Goal: Book appointment/travel/reservation

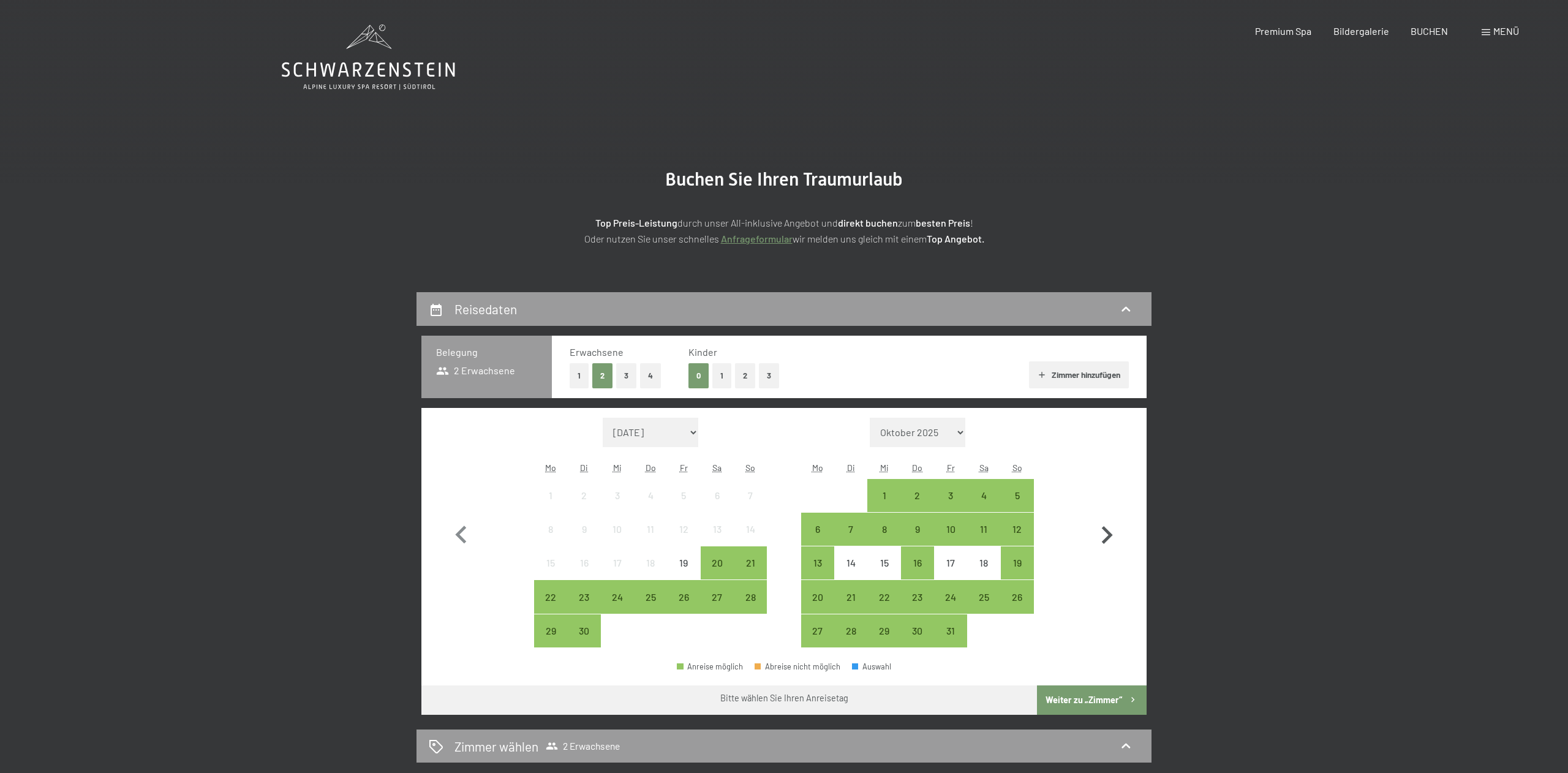
click at [1108, 535] on icon "button" at bounding box center [1107, 535] width 11 height 18
select select "[DATE]"
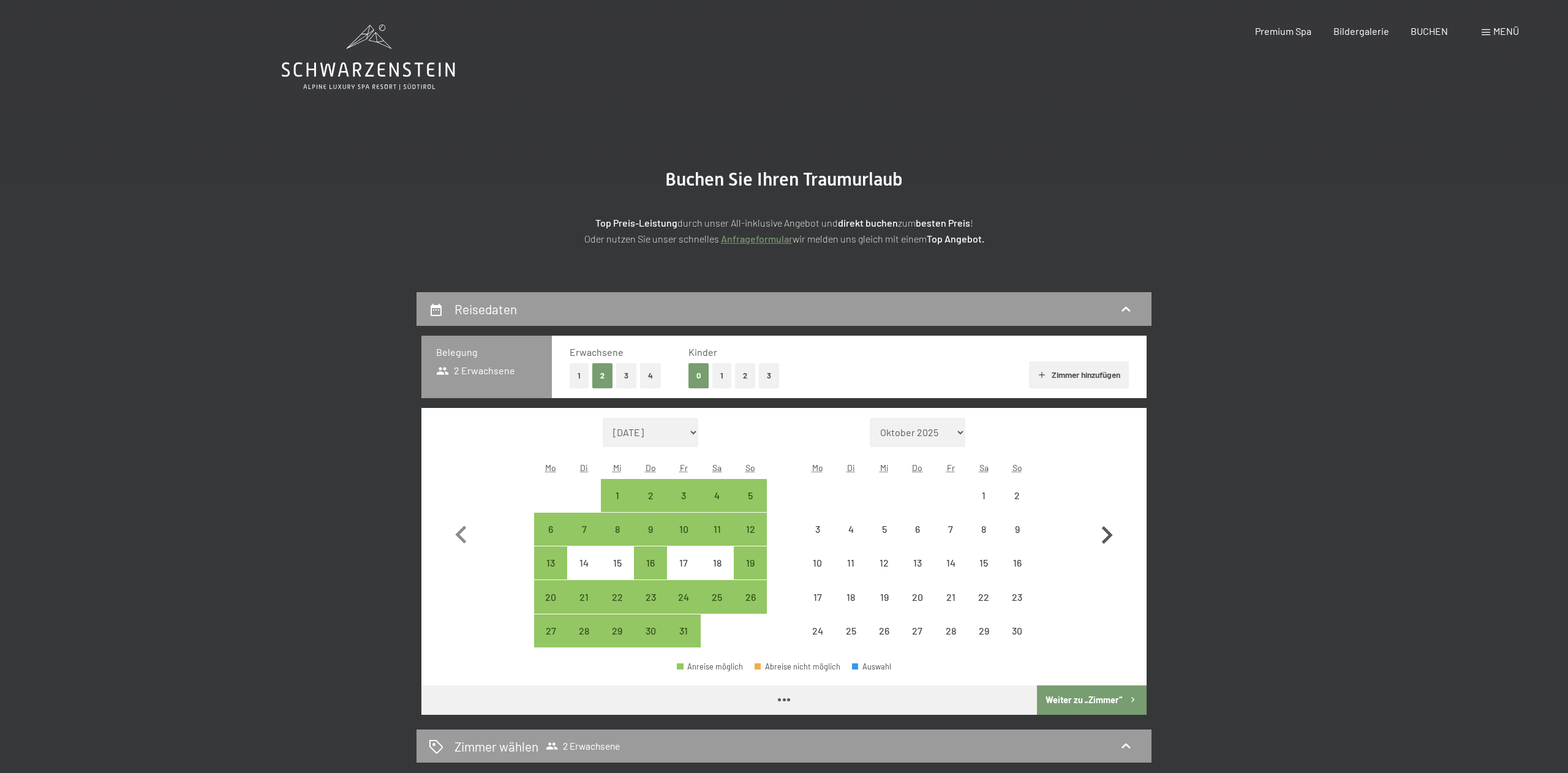
click at [1108, 535] on icon "button" at bounding box center [1107, 535] width 11 height 18
select select "[DATE]"
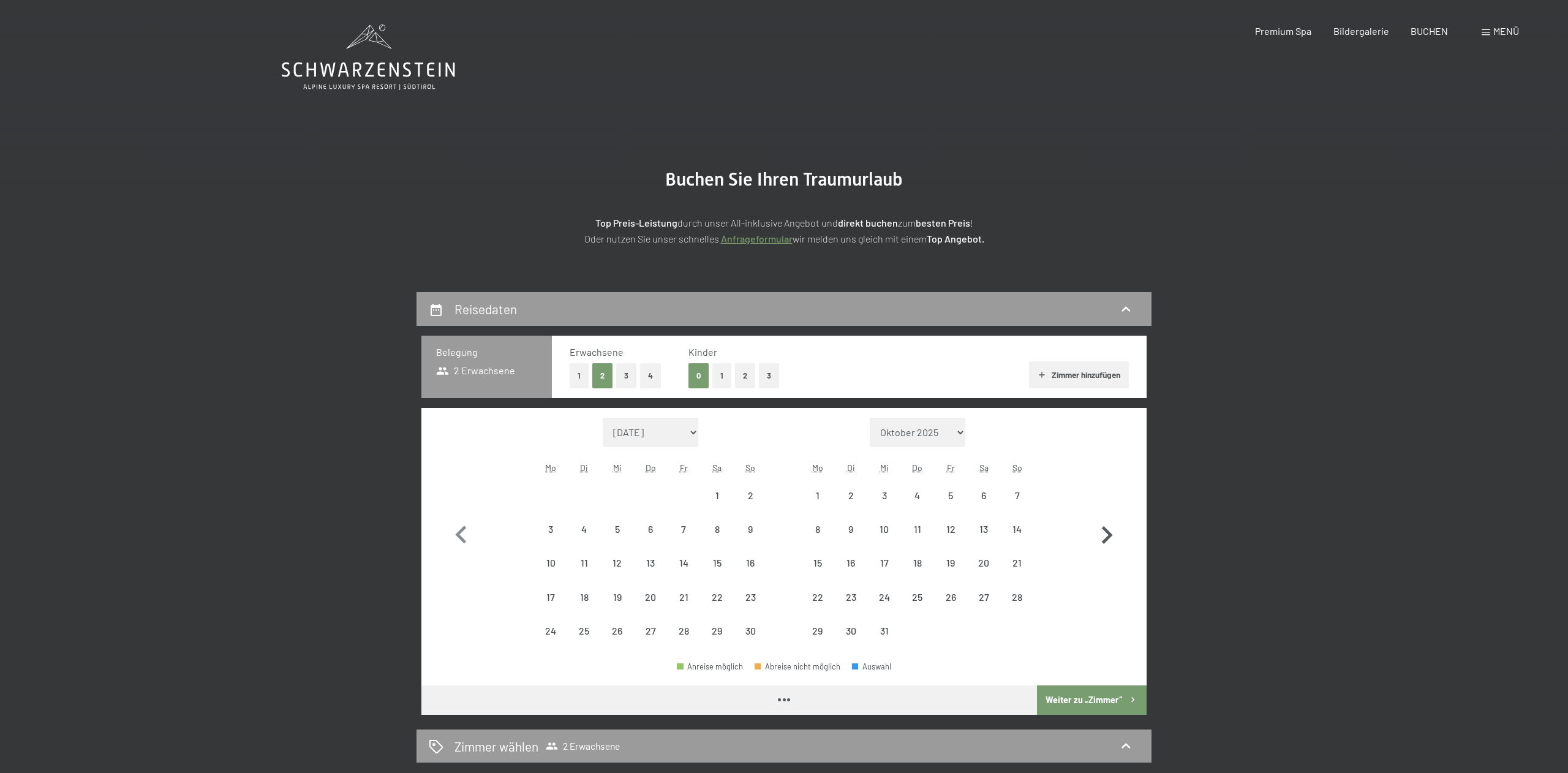
click at [1108, 535] on icon "button" at bounding box center [1107, 535] width 11 height 18
select select "[DATE]"
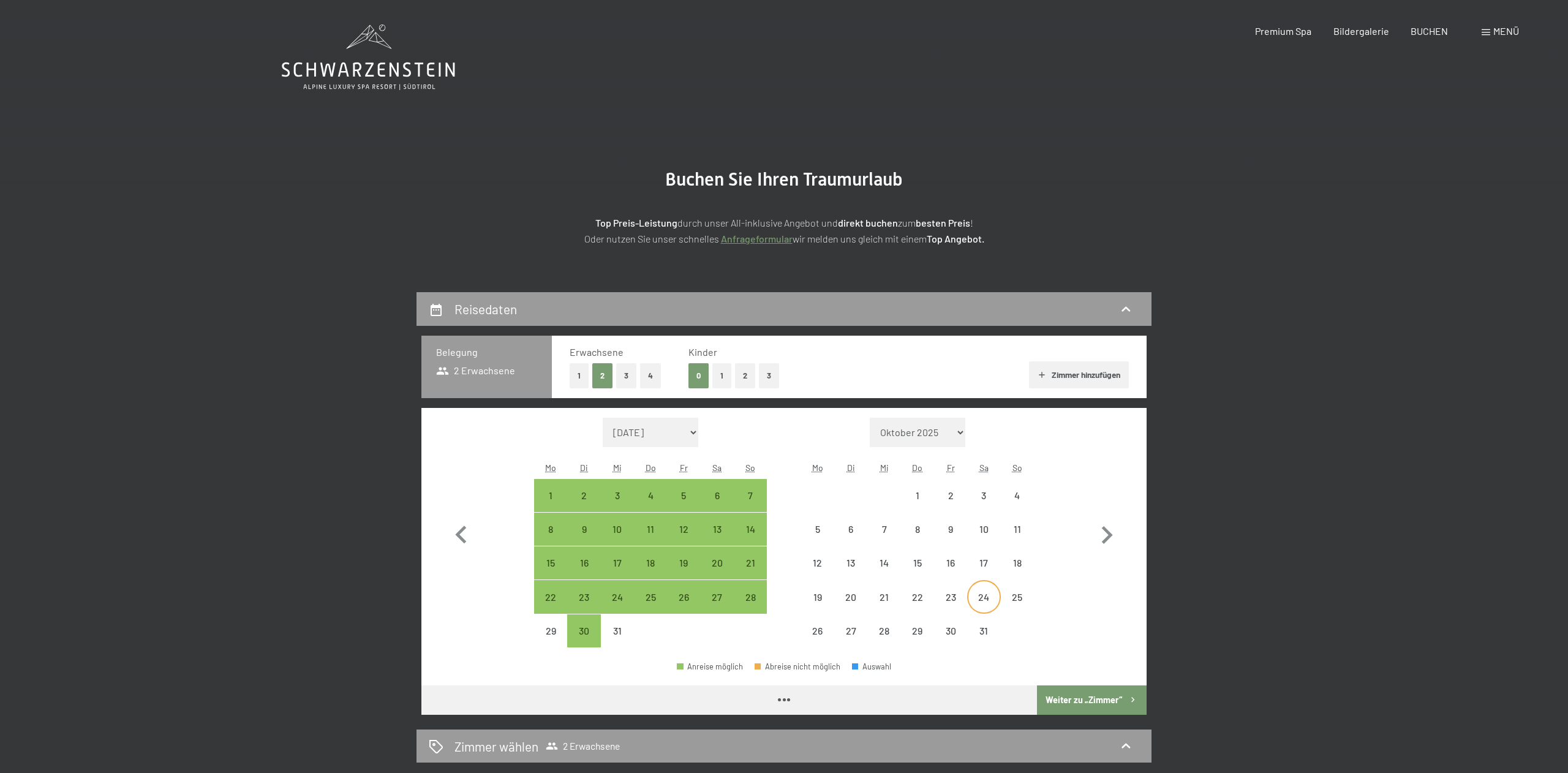
select select "[DATE]"
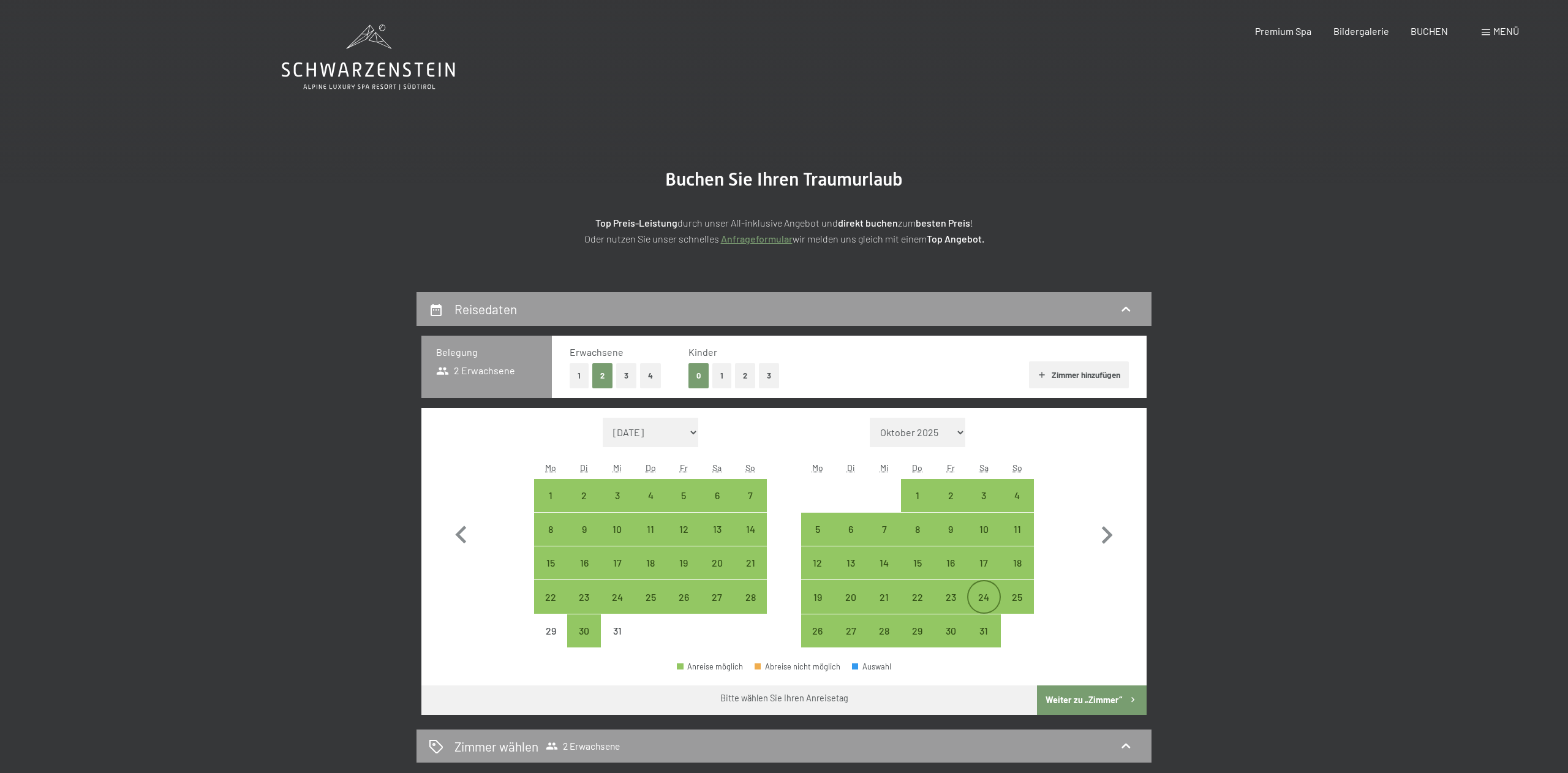
click at [986, 585] on div "24" at bounding box center [983, 596] width 31 height 31
select select "[DATE]"
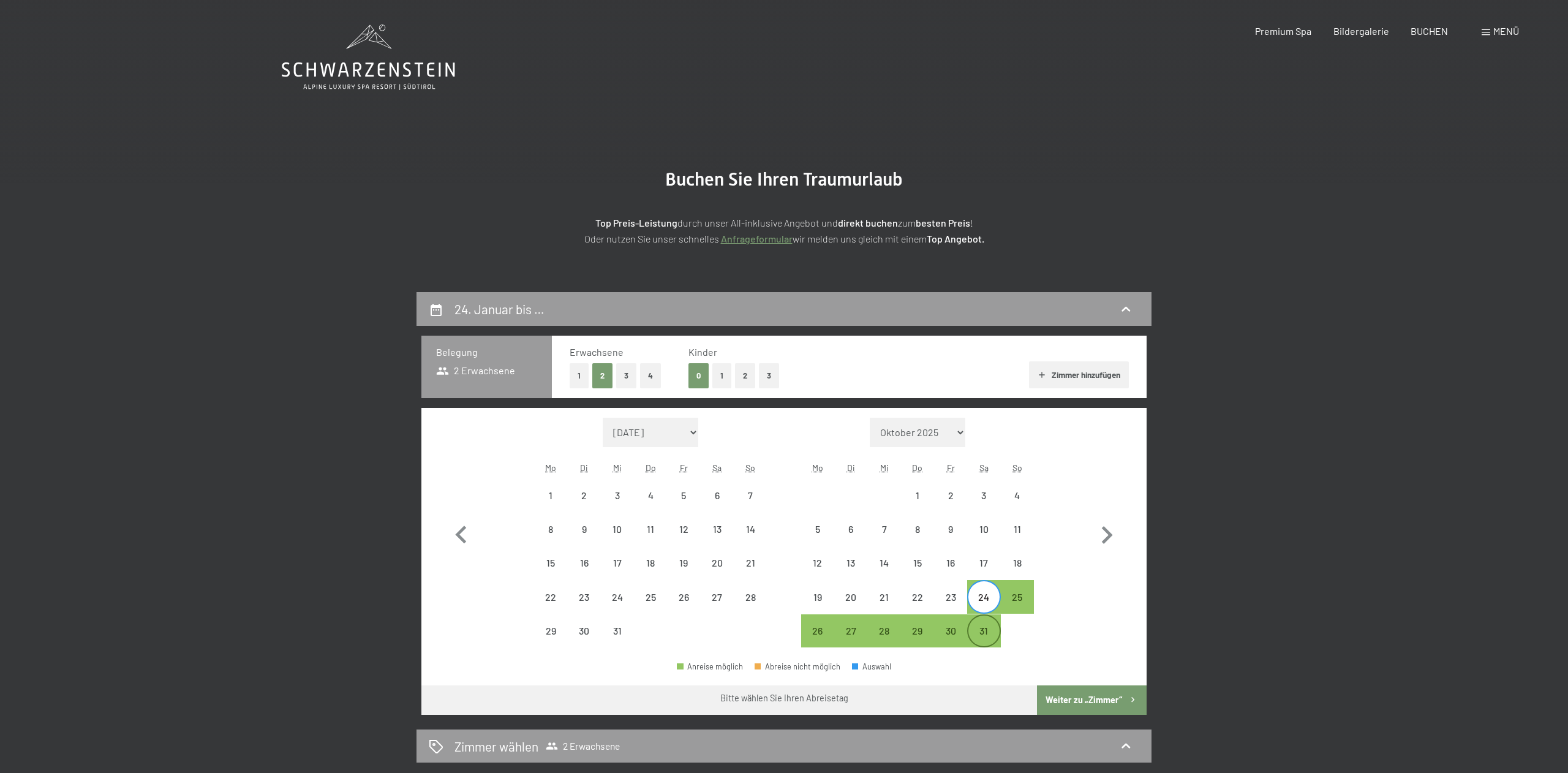
click at [984, 632] on div "31" at bounding box center [983, 641] width 31 height 31
select select "[DATE]"
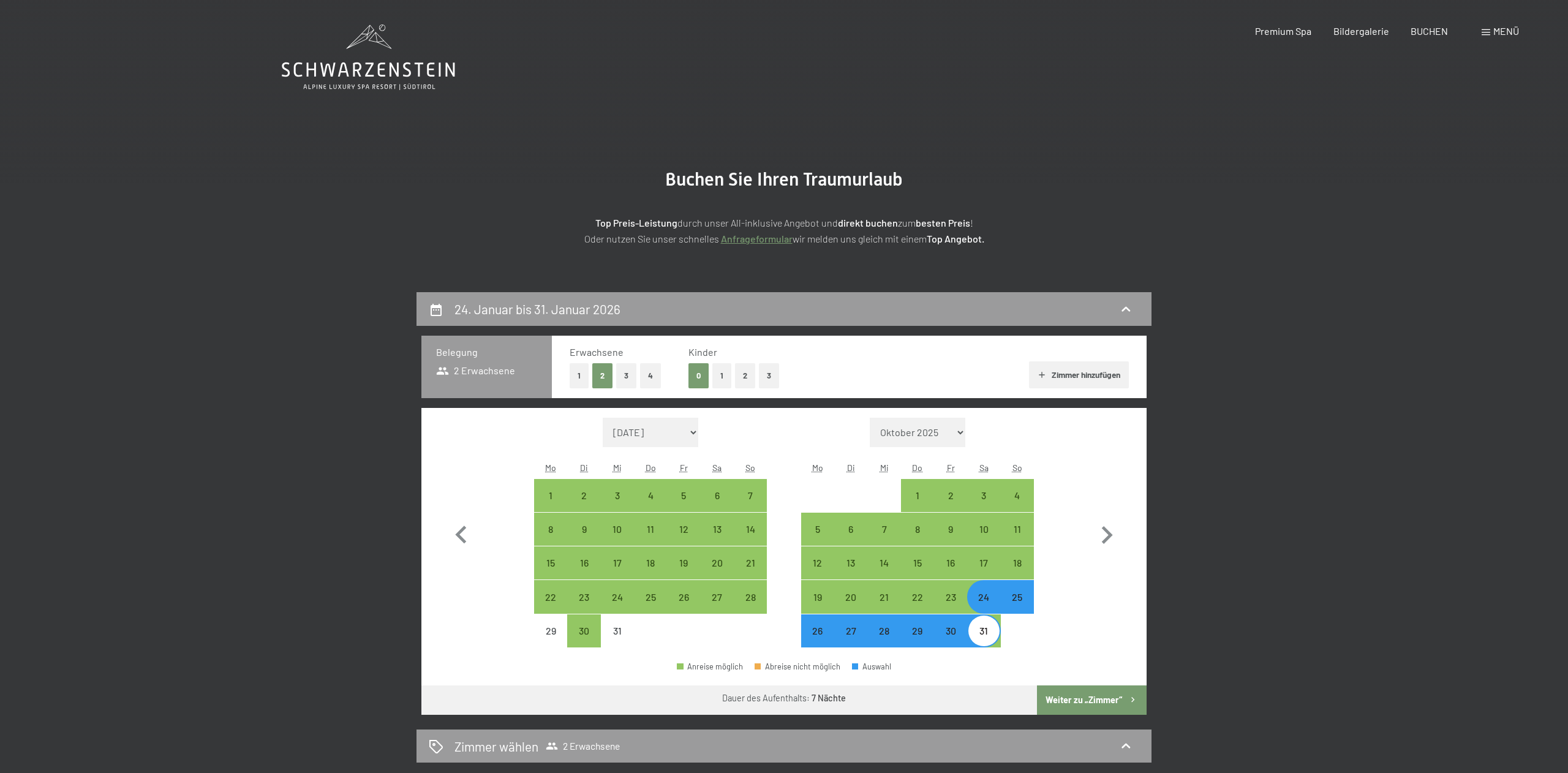
click at [1088, 700] on button "Weiter zu „Zimmer“" at bounding box center [1091, 700] width 110 height 30
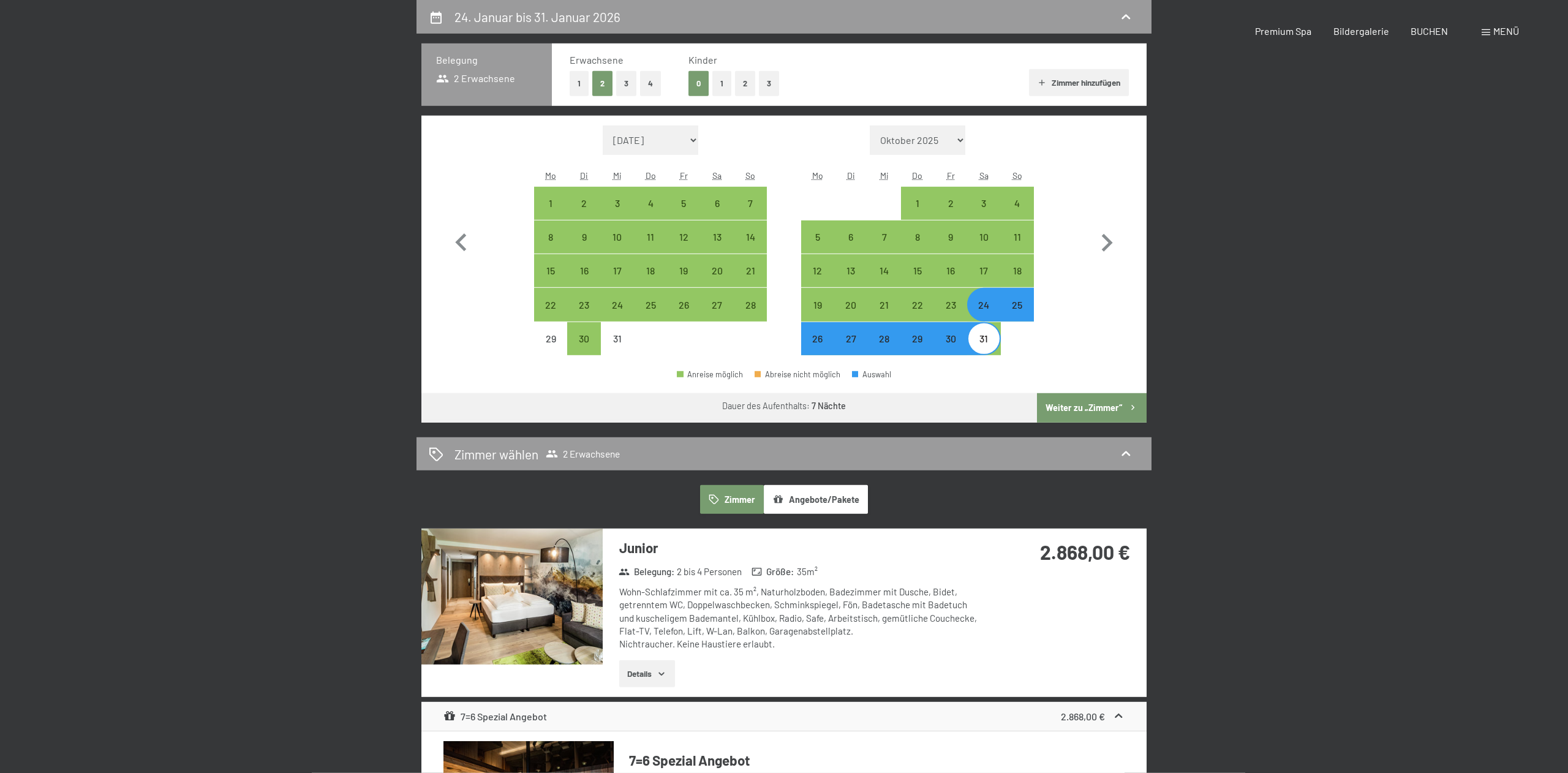
select select "[DATE]"
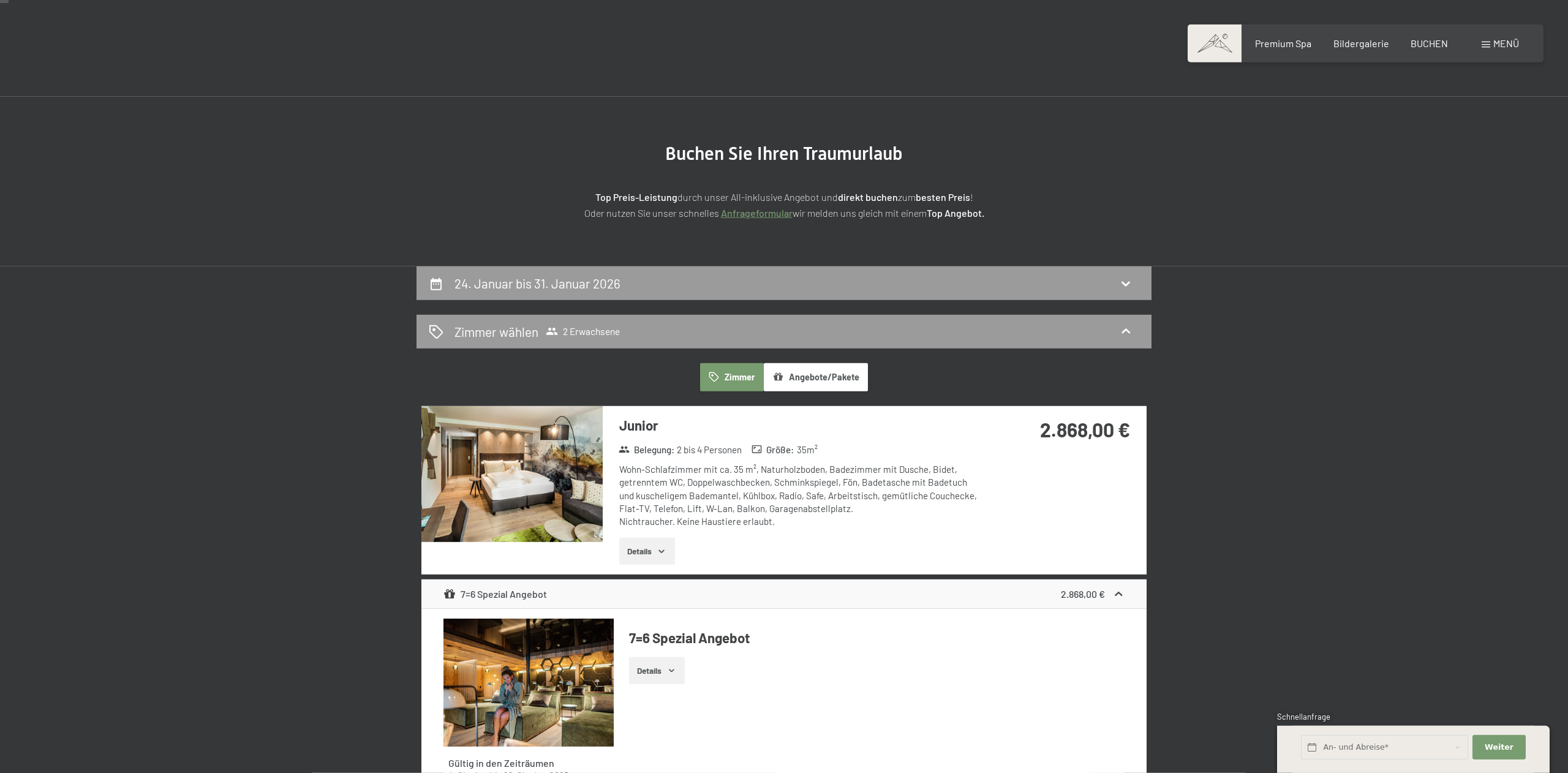
scroll to position [28, 0]
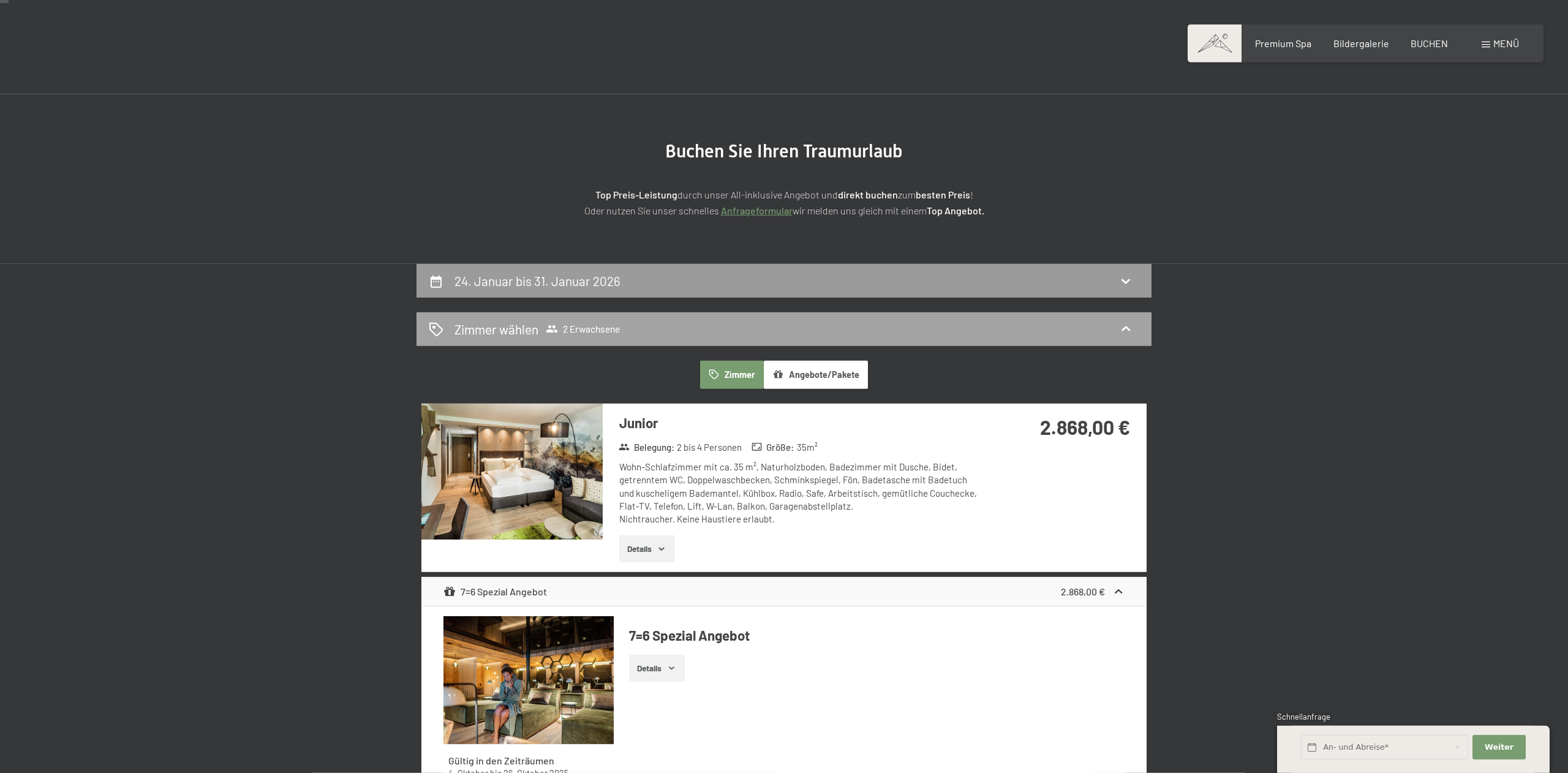
click at [677, 329] on div "Zimmer wählen 2 Erwachsene" at bounding box center [784, 329] width 710 height 18
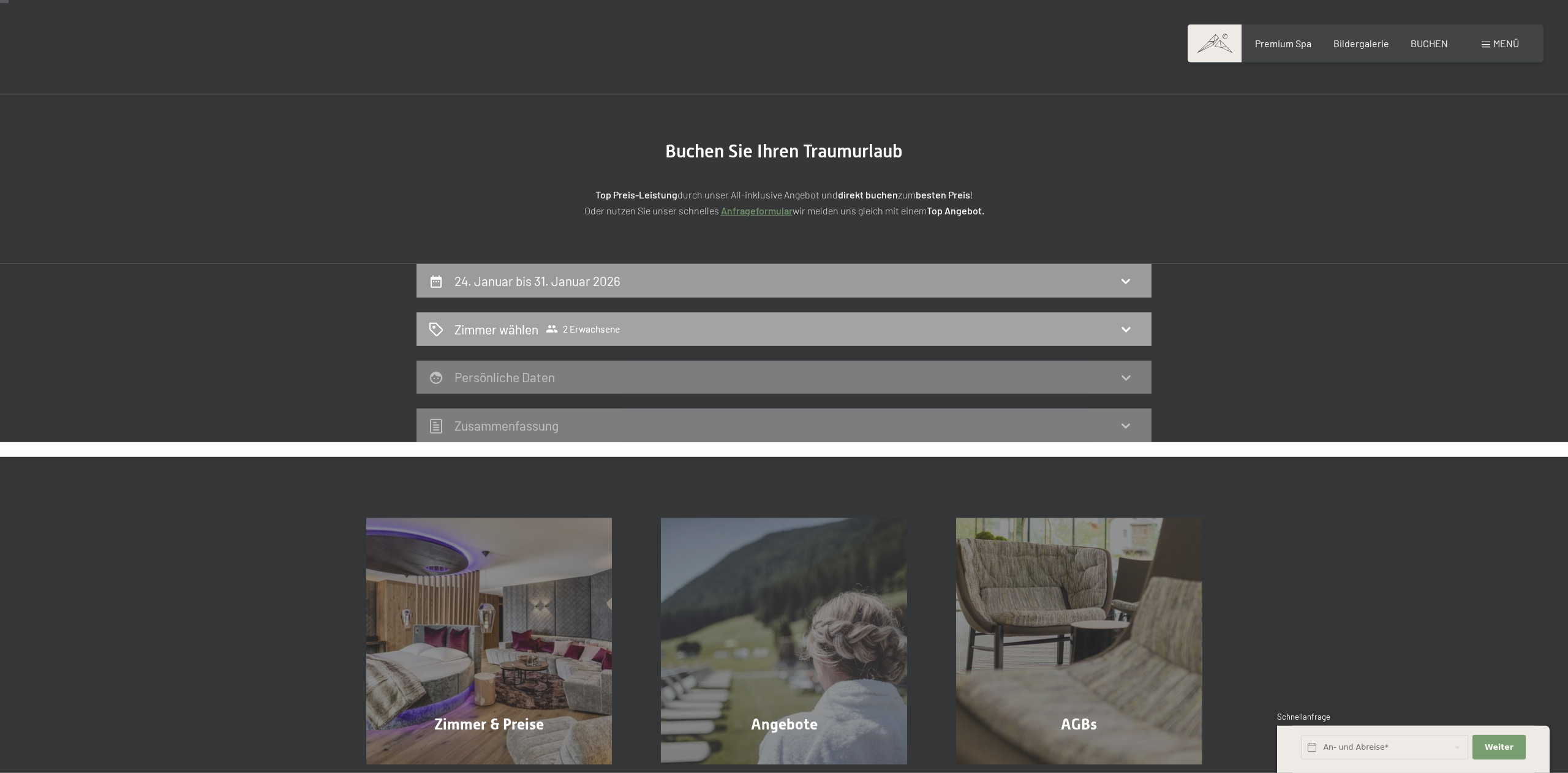
click at [569, 332] on span "2 Erwachsene" at bounding box center [583, 328] width 74 height 12
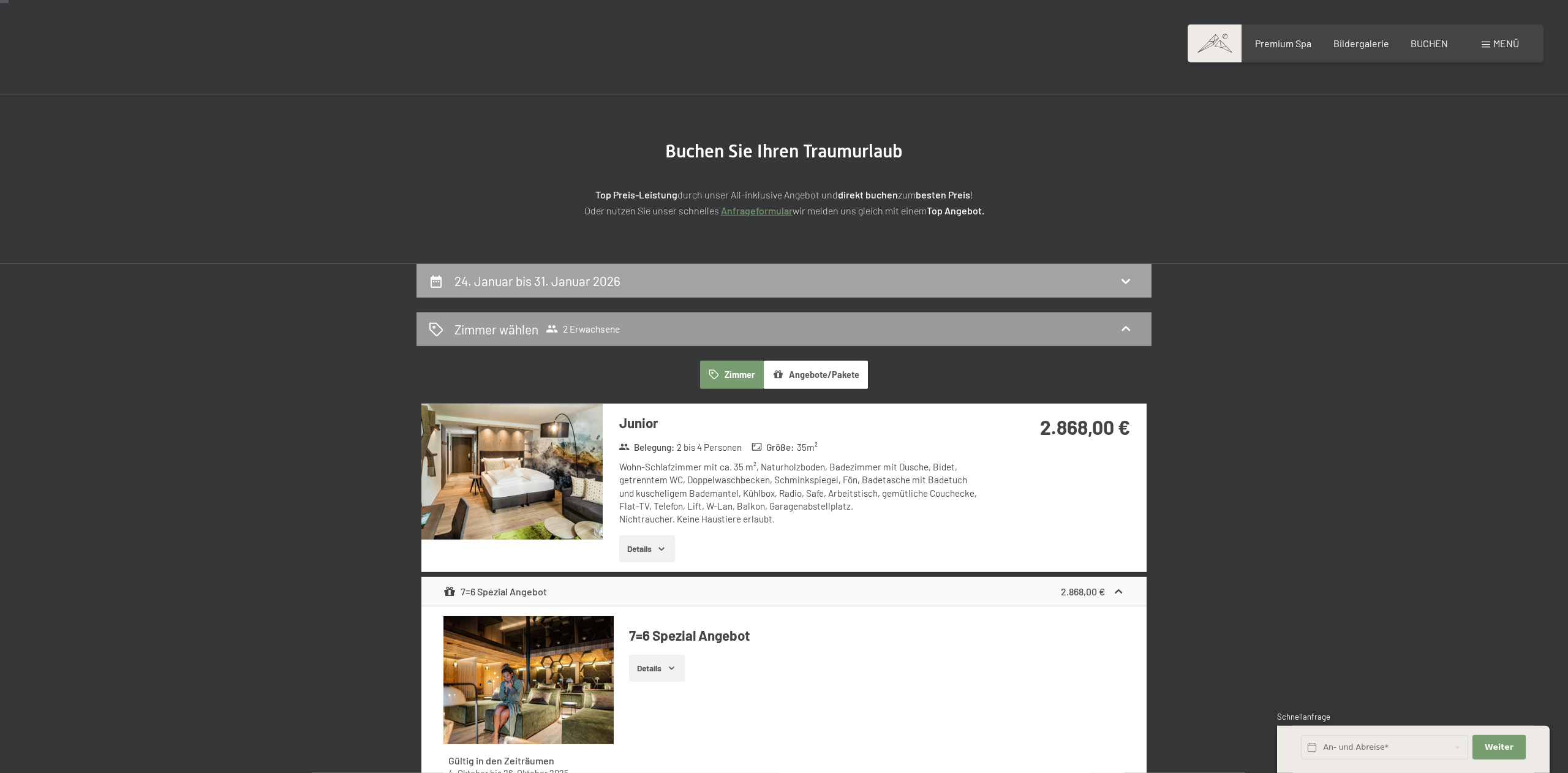
click at [602, 284] on h2 "24. Januar bis 31. Januar 2026" at bounding box center [537, 280] width 166 height 16
select select "[DATE]"
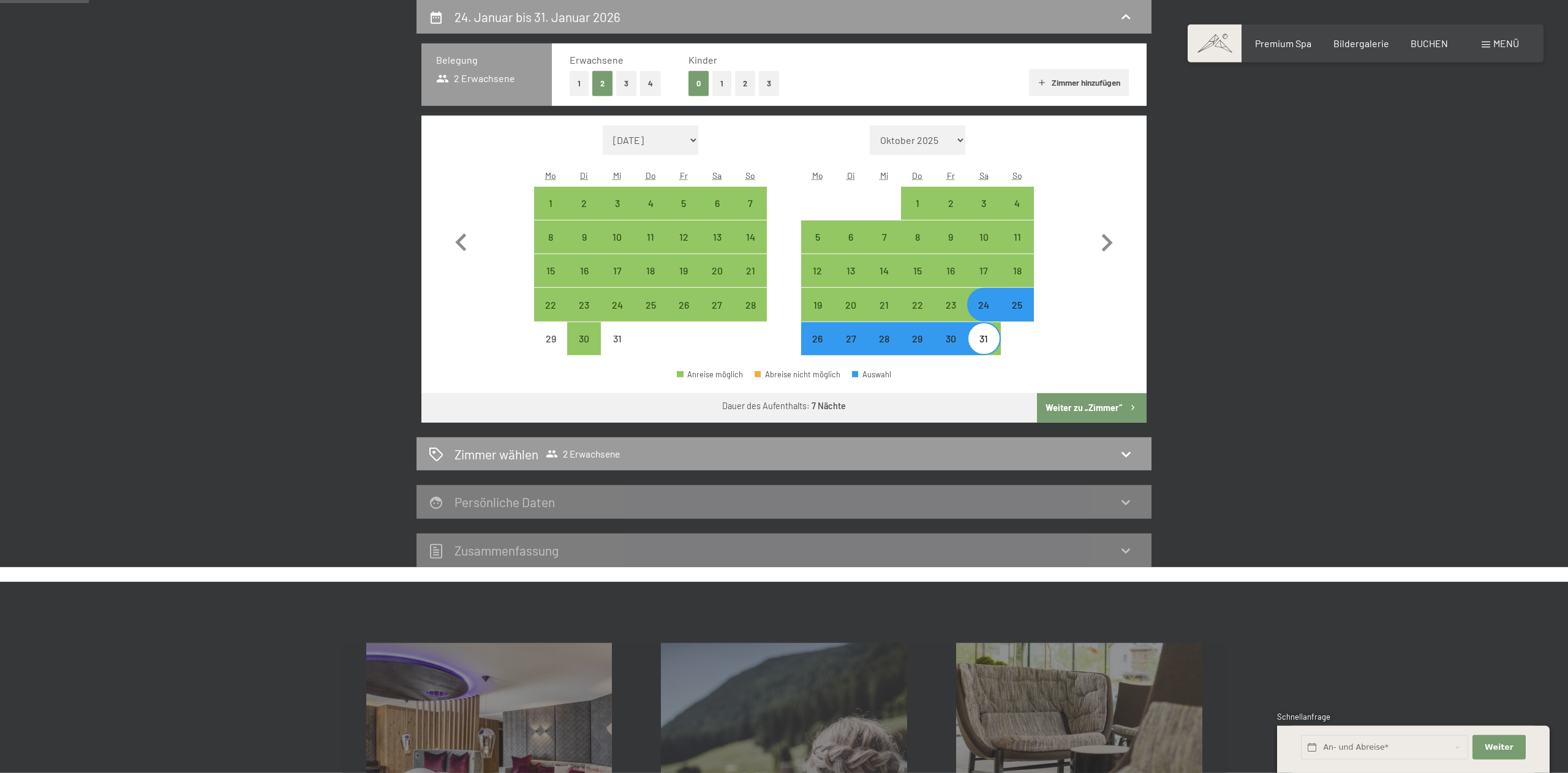
click at [753, 84] on button "2" at bounding box center [745, 83] width 21 height 25
select select "[DATE]"
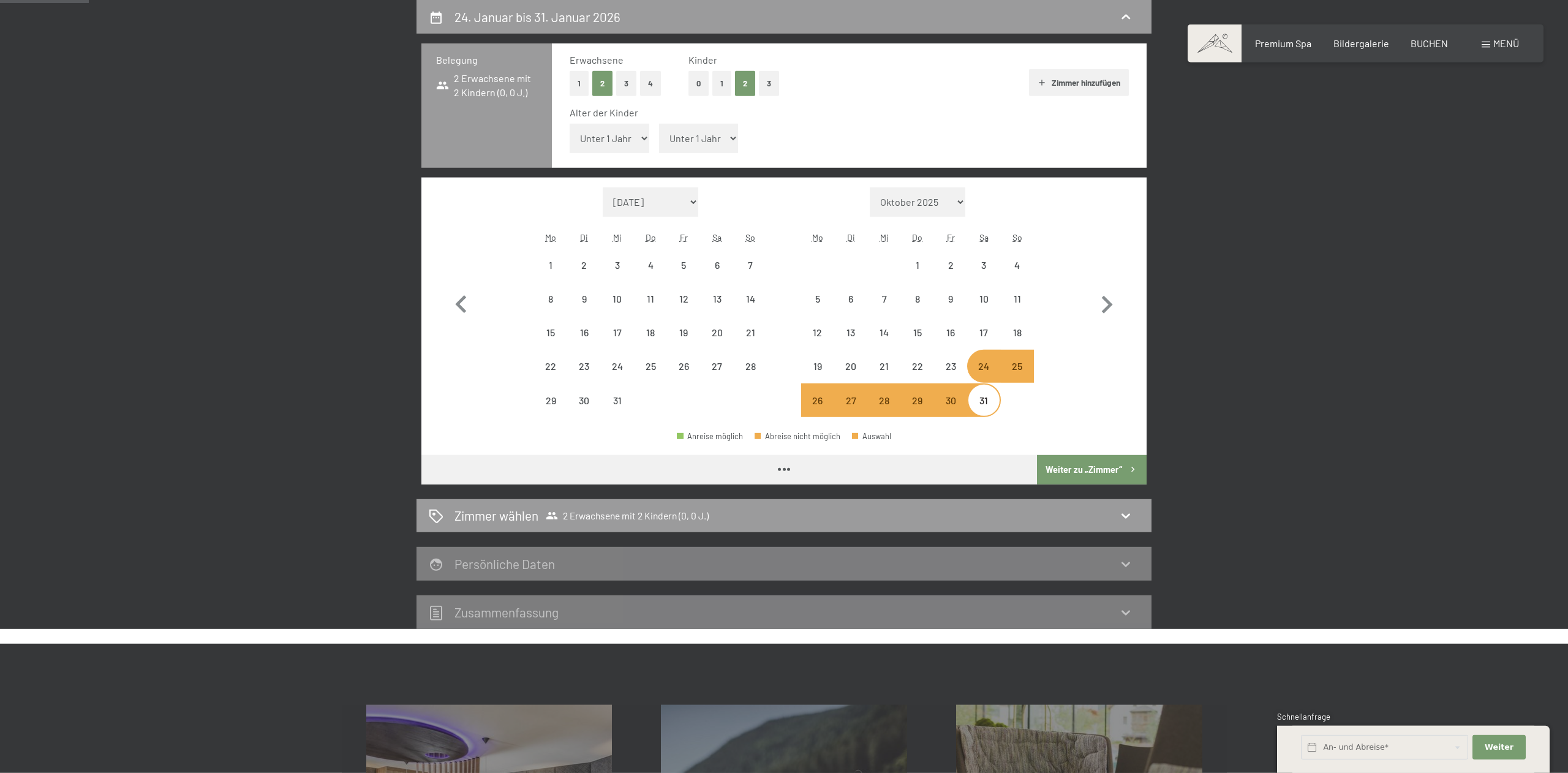
select select "[DATE]"
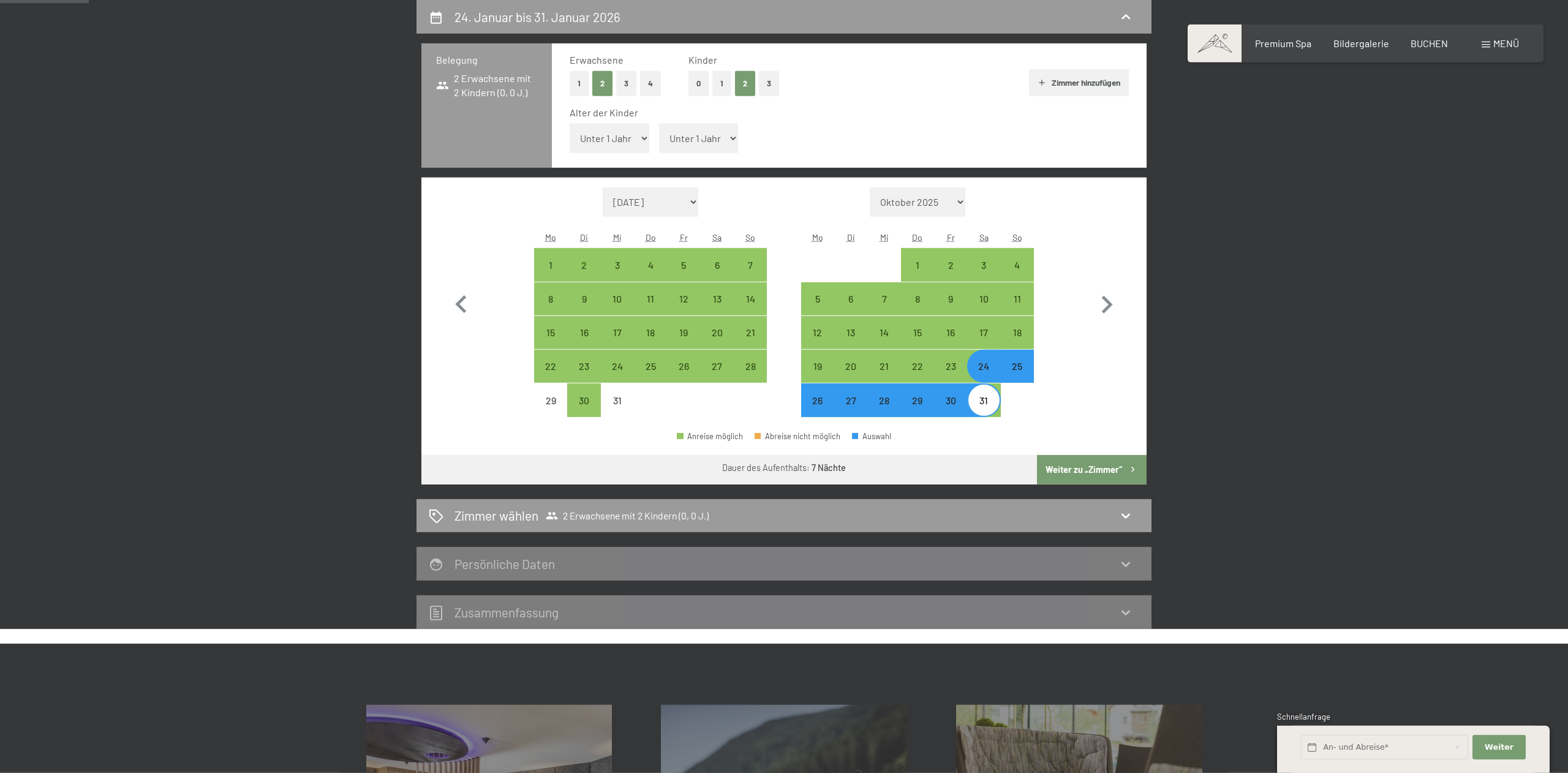
select select "1"
click option "1 Jahr" at bounding box center [0, 0] width 0 height 0
select select "[DATE]"
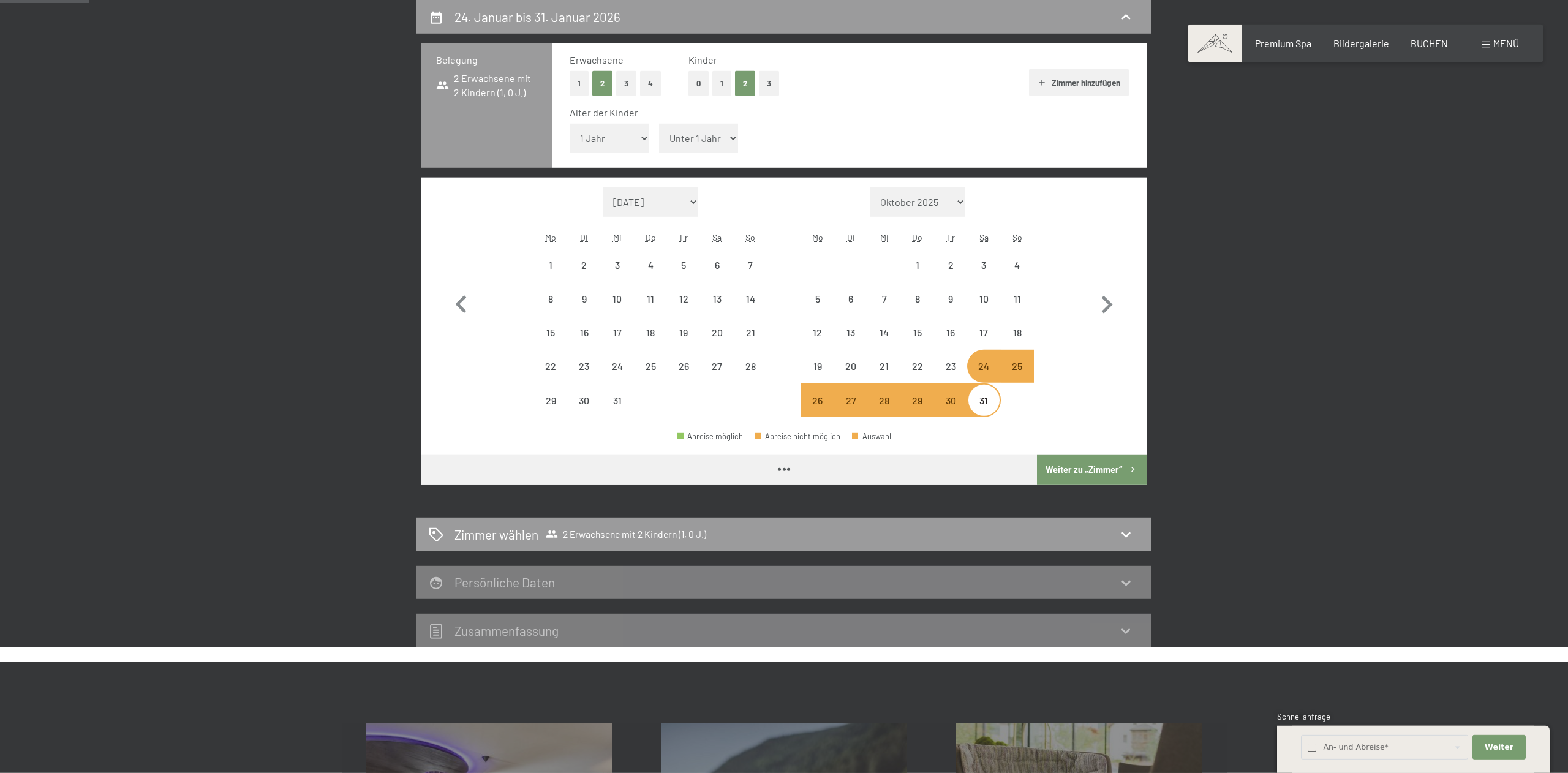
select select "[DATE]"
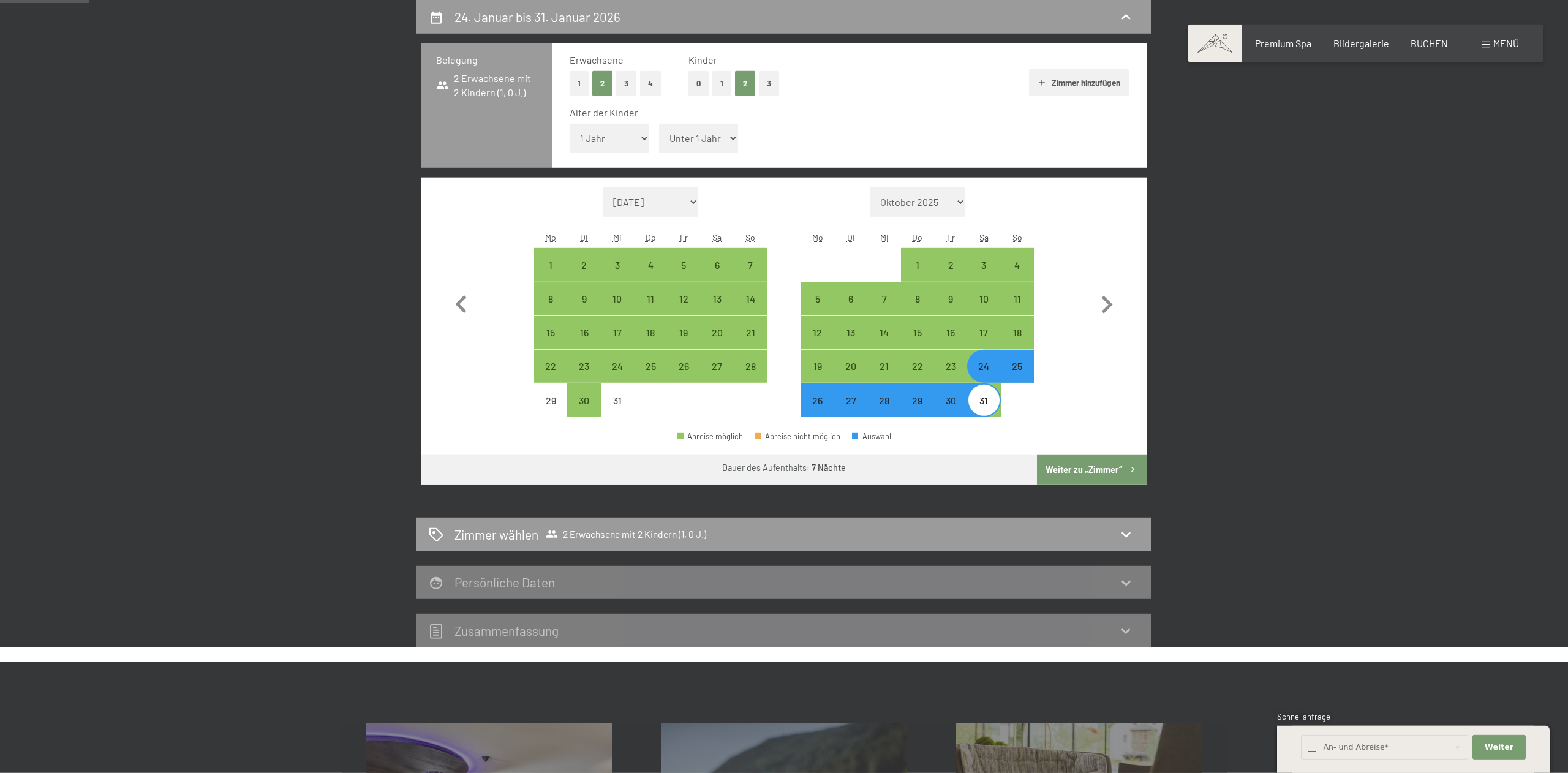
select select "4"
click option "4 Jahre" at bounding box center [0, 0] width 0 height 0
select select "[DATE]"
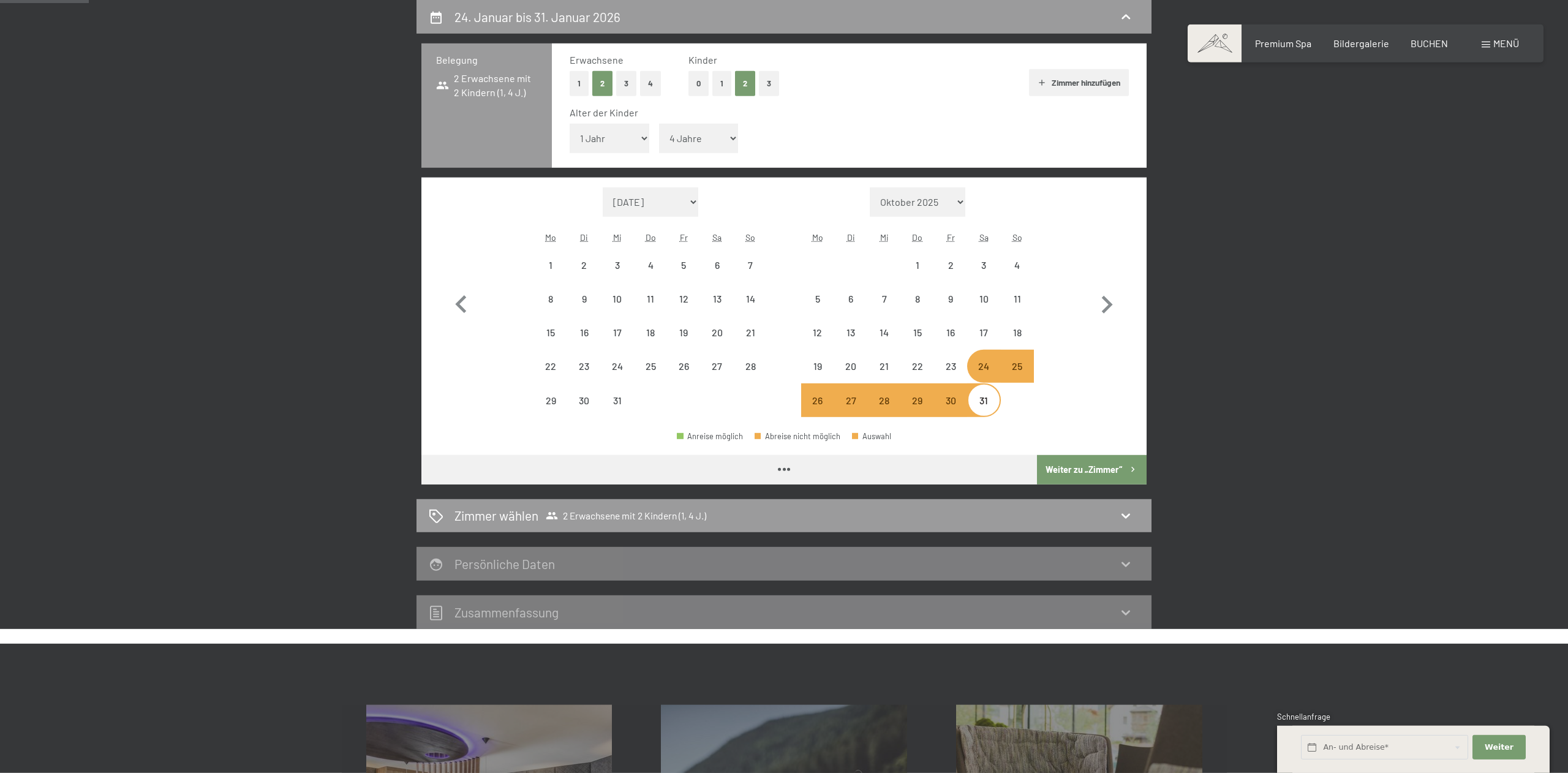
click at [799, 148] on div "Alter der Kinder Unter 1 Jahr 1 Jahr 2 Jahre 3 Jahre 4 Jahre 5 Jahre 6 Jahre 7 …" at bounding box center [850, 131] width 559 height 52
select select "[DATE]"
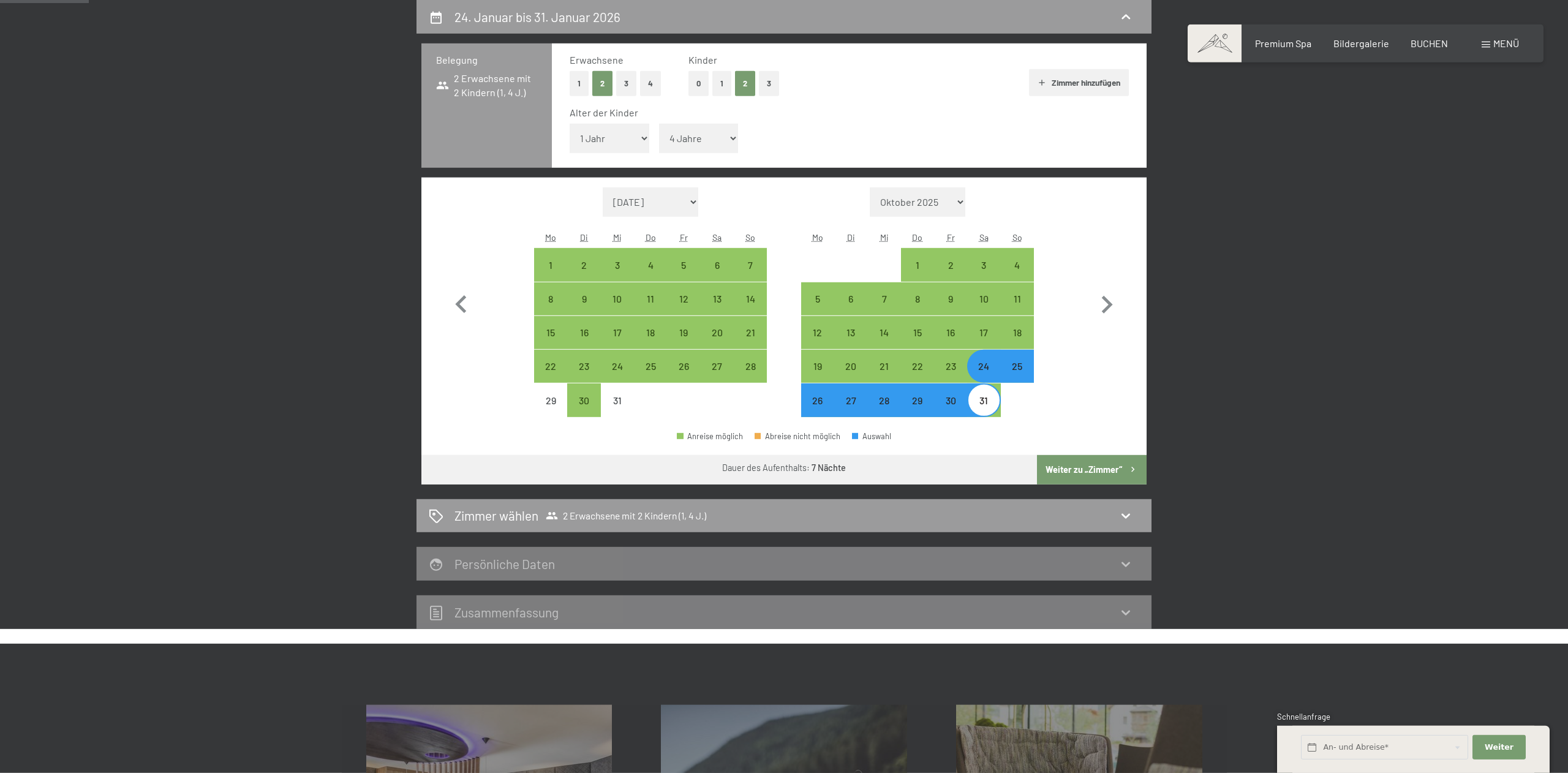
click at [1093, 470] on button "Weiter zu „Zimmer“" at bounding box center [1091, 470] width 110 height 30
select select "[DATE]"
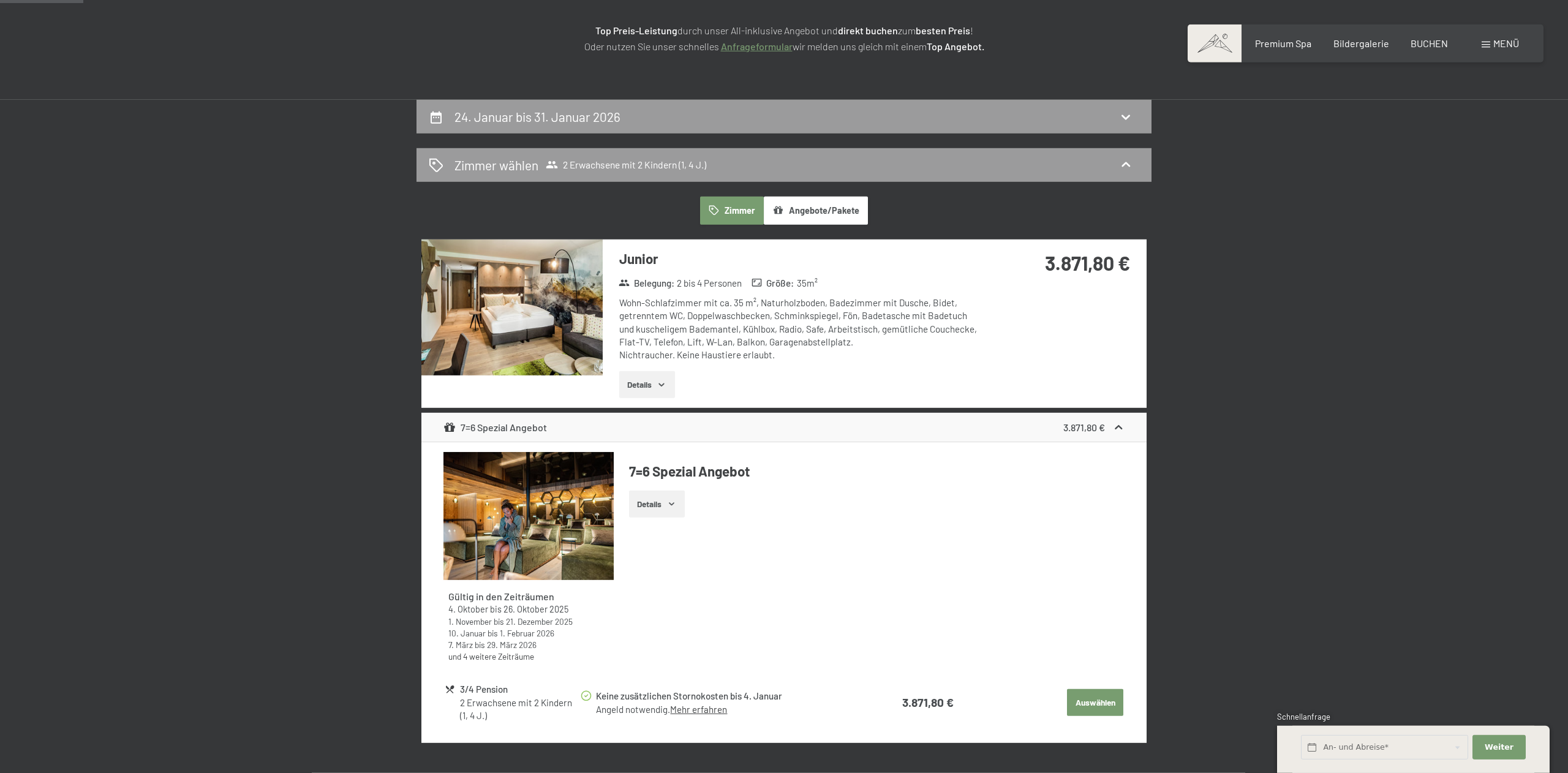
scroll to position [0, 0]
